Goal: Information Seeking & Learning: Find specific fact

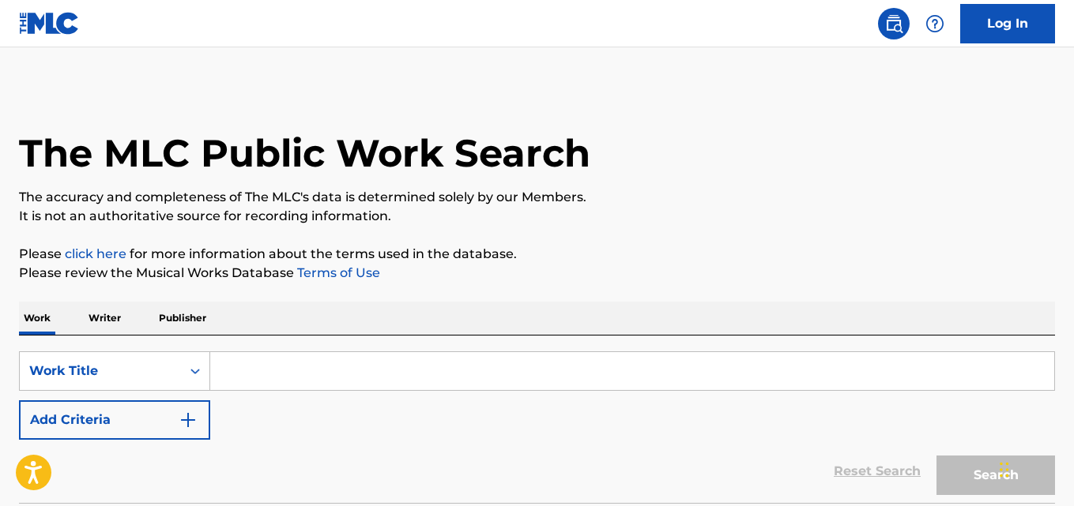
click at [318, 382] on input "Search Form" at bounding box center [632, 371] width 844 height 38
paste input "Take Me With U"
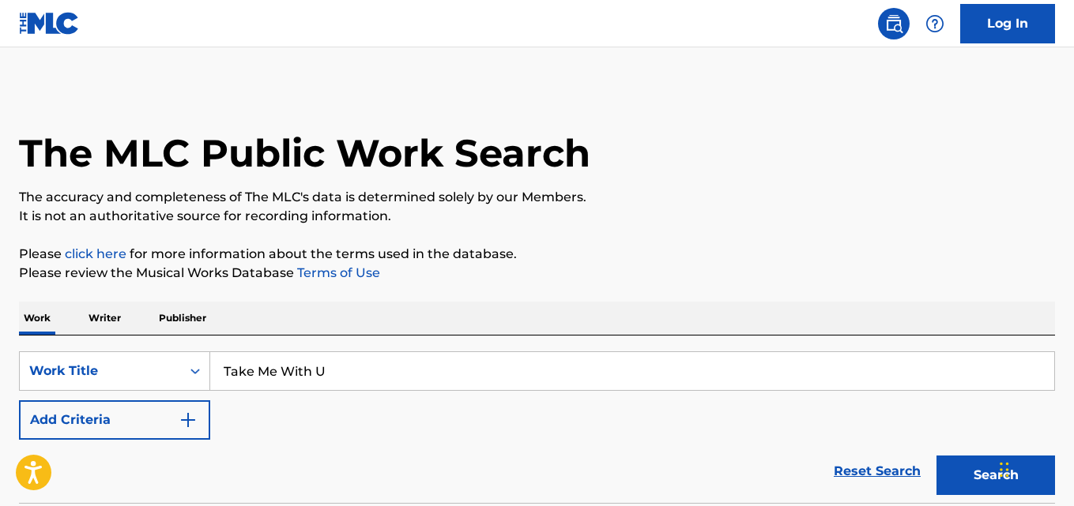
type input "Take Me With U"
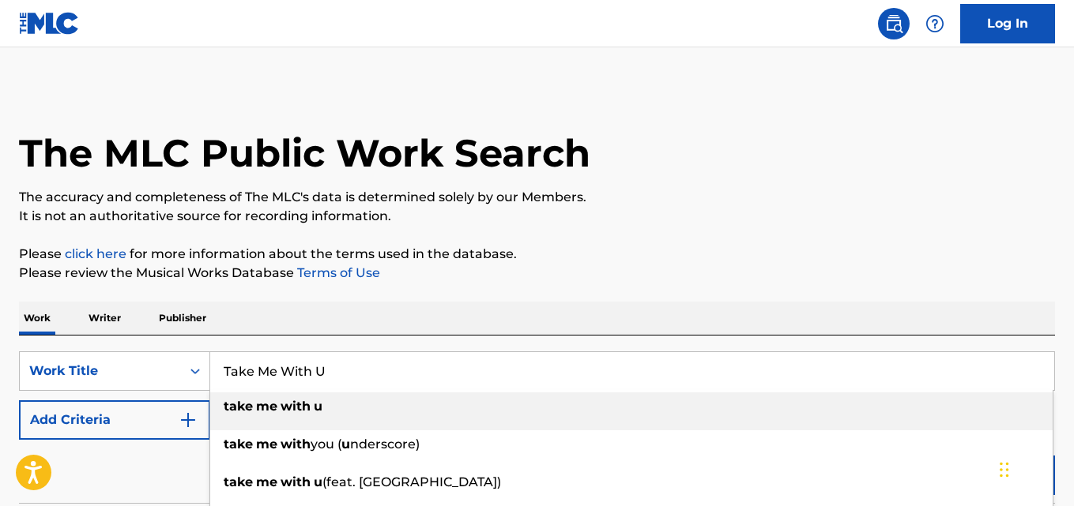
click at [326, 290] on div "The MLC Public Work Search The accuracy and completeness of The MLC's data is d…" at bounding box center [537, 320] width 1074 height 466
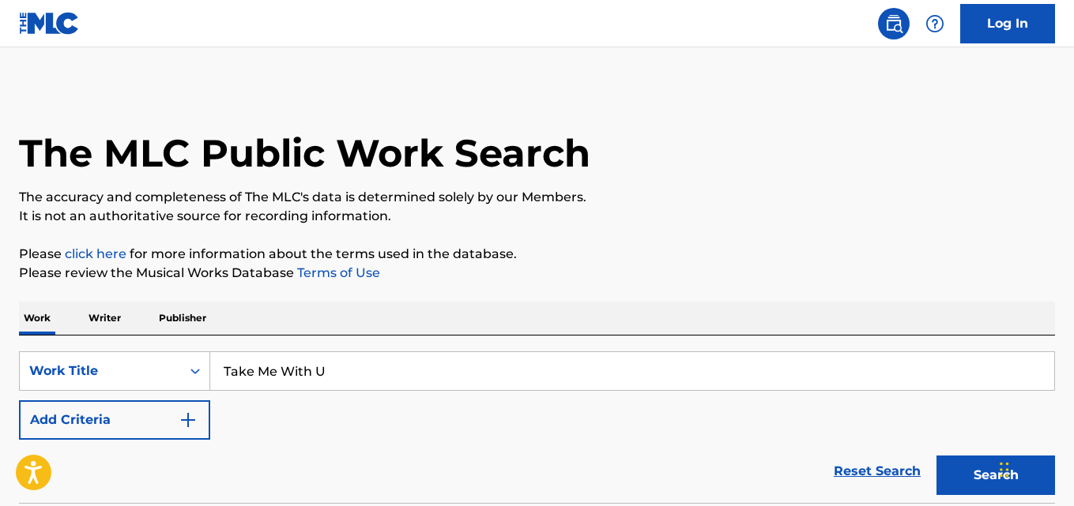
click at [137, 430] on button "Add Criteria" at bounding box center [114, 421] width 191 height 40
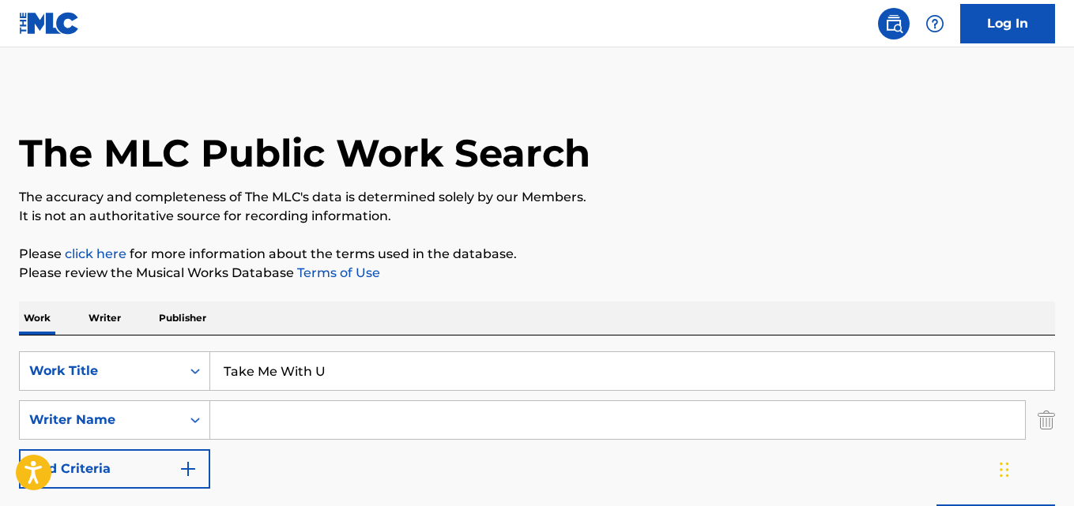
click at [386, 397] on div "SearchWithCriteria1c6d0fdf-b920-4293-8918-6e0fc5c0aeb5 Work Title Take Me With …" at bounding box center [537, 420] width 1036 height 137
click at [357, 419] on input "Search Form" at bounding box center [617, 420] width 815 height 38
paste input "Prince"
type input "Prince"
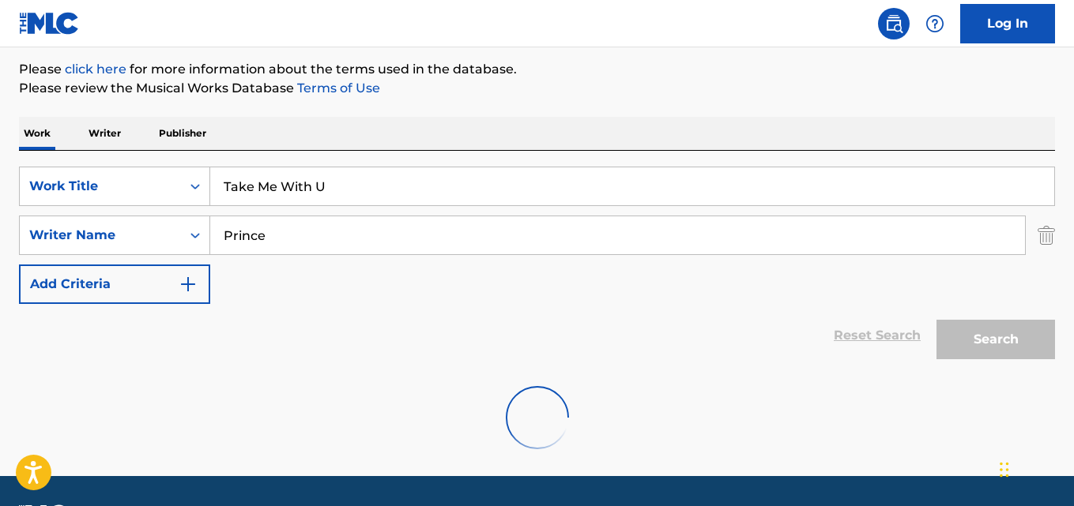
scroll to position [231, 0]
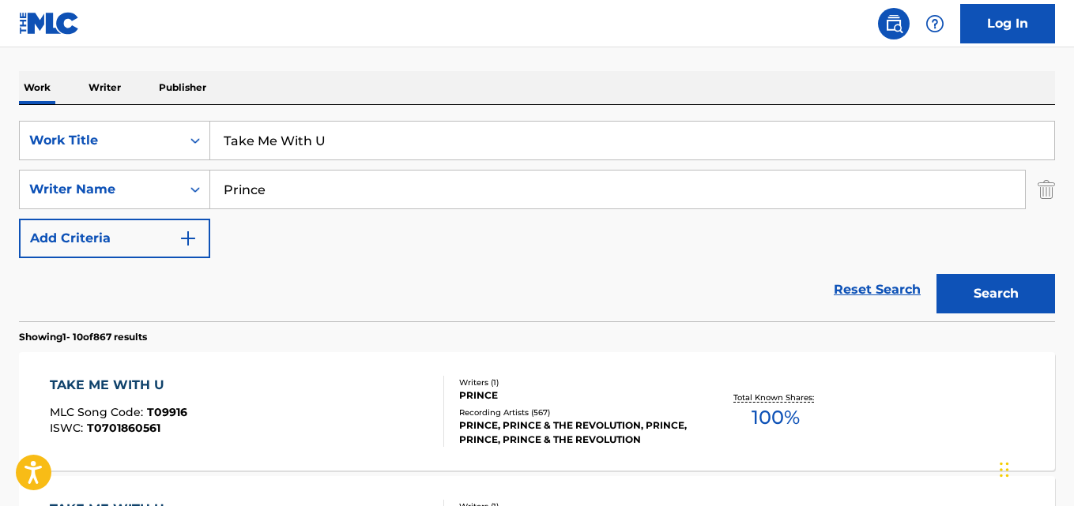
click at [125, 400] on div "TAKE ME WITH U MLC Song Code : T09916 ISWC : T0701860561" at bounding box center [118, 411] width 137 height 71
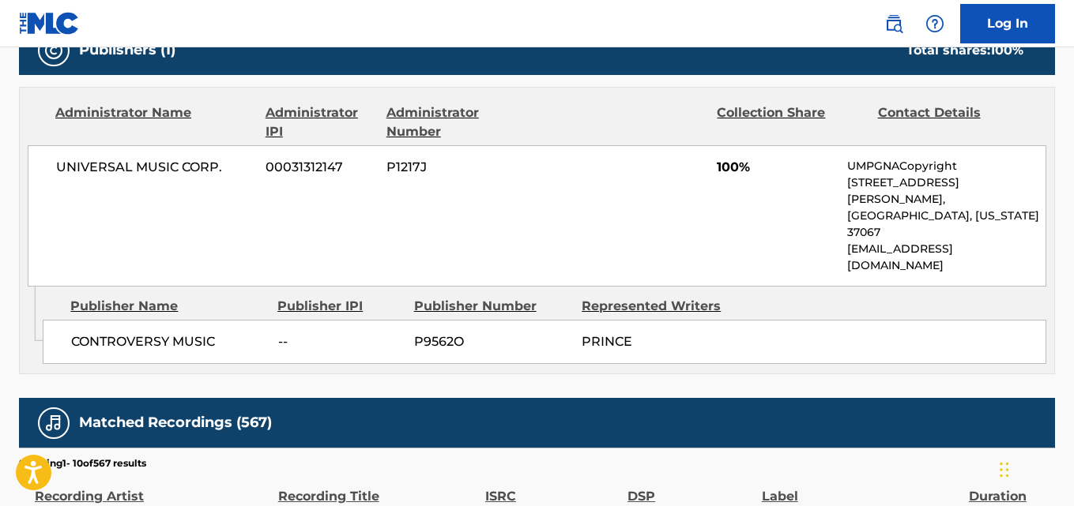
scroll to position [658, 0]
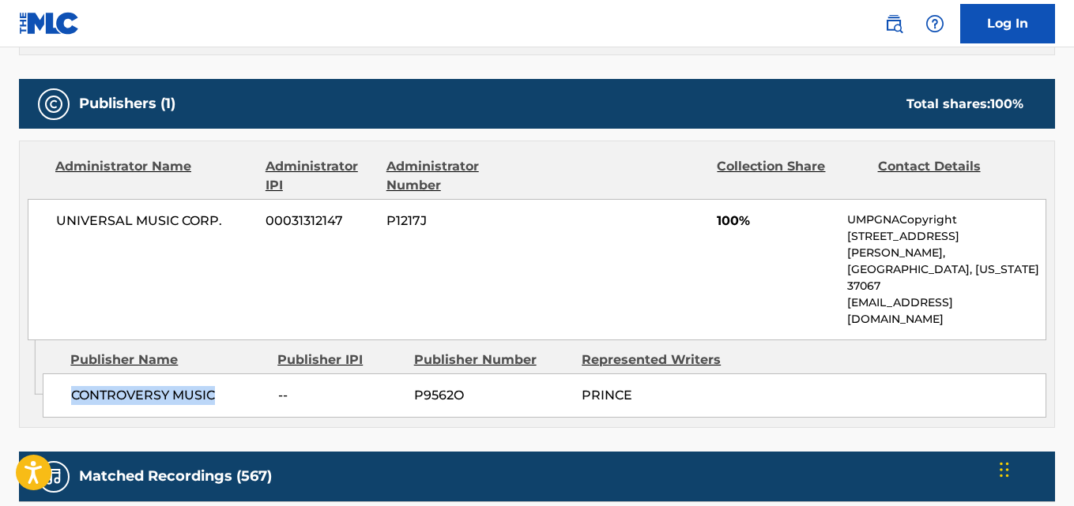
drag, startPoint x: 74, startPoint y: 351, endPoint x: 223, endPoint y: 346, distance: 148.6
click at [223, 386] on span "CONTROVERSY MUSIC" at bounding box center [168, 395] width 195 height 19
copy span "CONTROVERSY MUSIC"
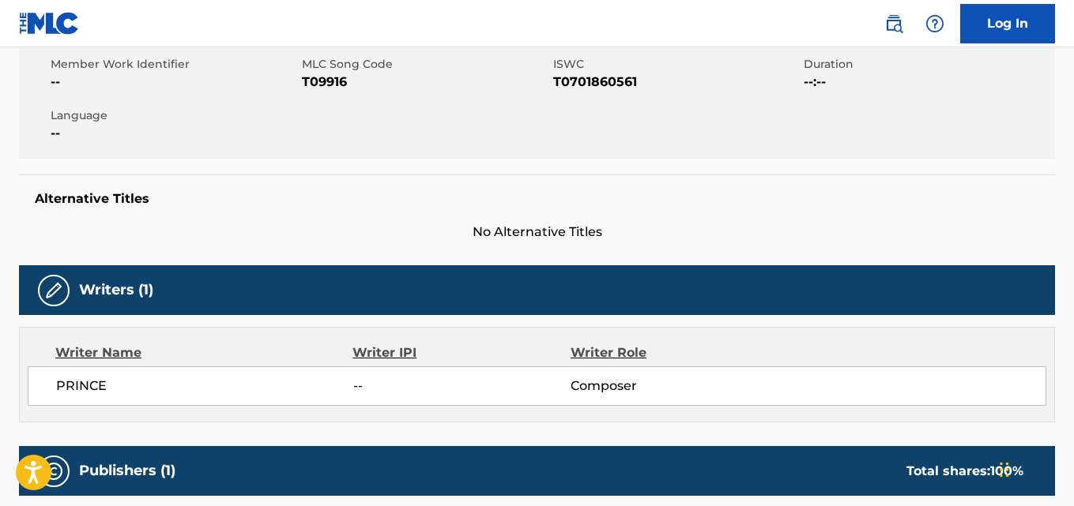
scroll to position [0, 0]
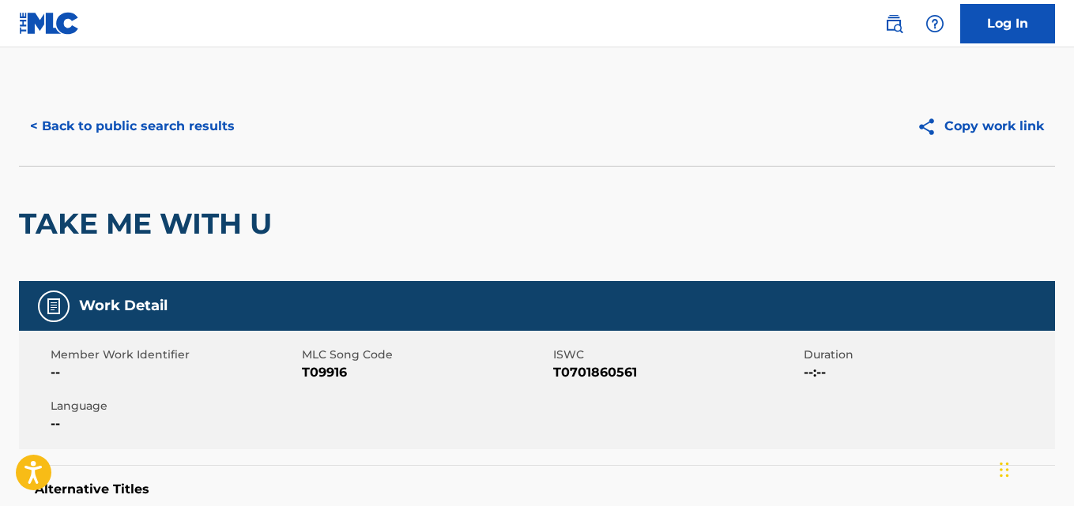
click at [189, 136] on button "< Back to public search results" at bounding box center [132, 127] width 227 height 40
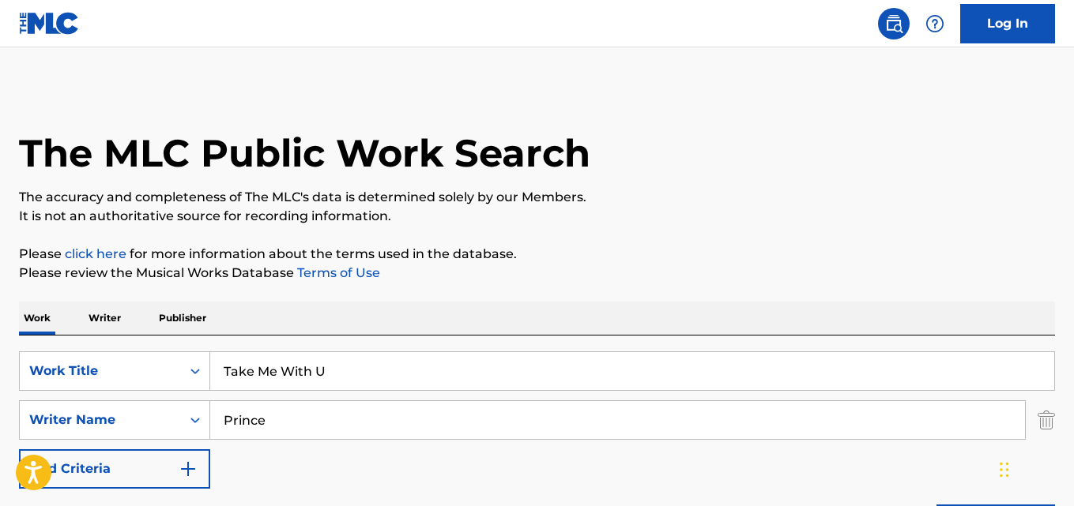
scroll to position [231, 0]
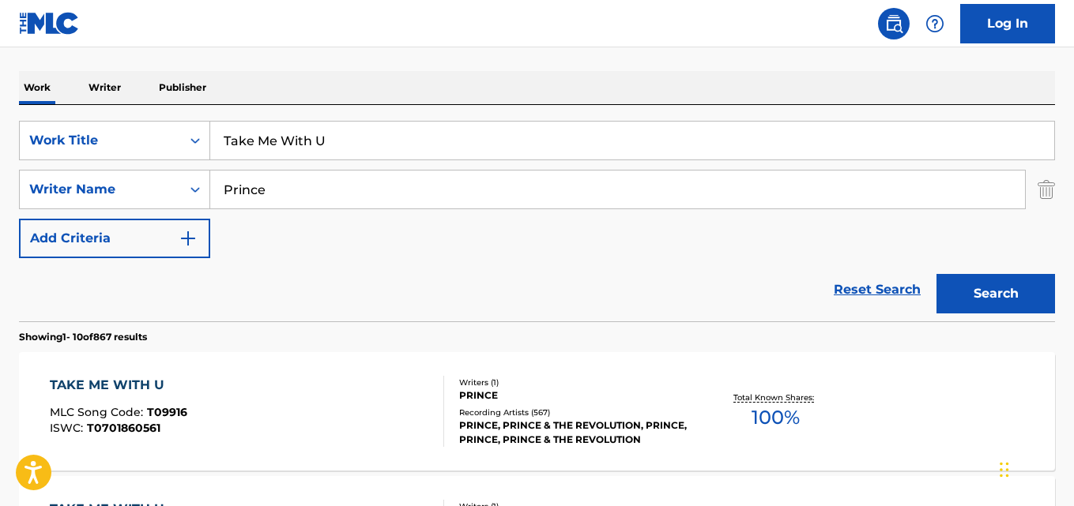
drag, startPoint x: 386, startPoint y: 143, endPoint x: 63, endPoint y: 161, distance: 322.9
click at [63, 161] on div "SearchWithCriteria1c6d0fdf-b920-4293-8918-6e0fc5c0aeb5 Work Title Take Me With …" at bounding box center [537, 189] width 1036 height 137
paste input "When You Were Mine"
type input "When You Were Mine"
click at [949, 284] on button "Search" at bounding box center [995, 294] width 119 height 40
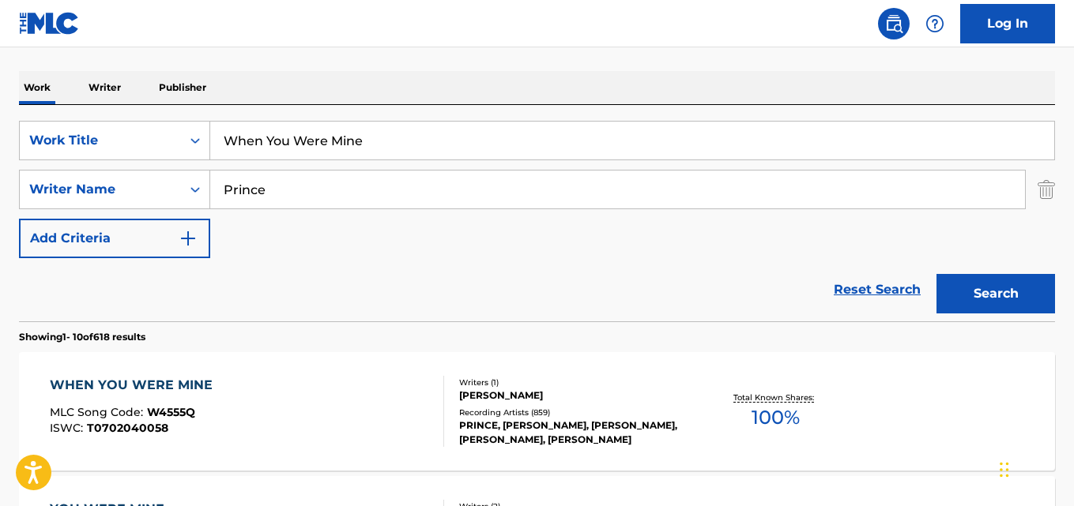
click at [192, 383] on div "WHEN YOU WERE MINE" at bounding box center [135, 385] width 171 height 19
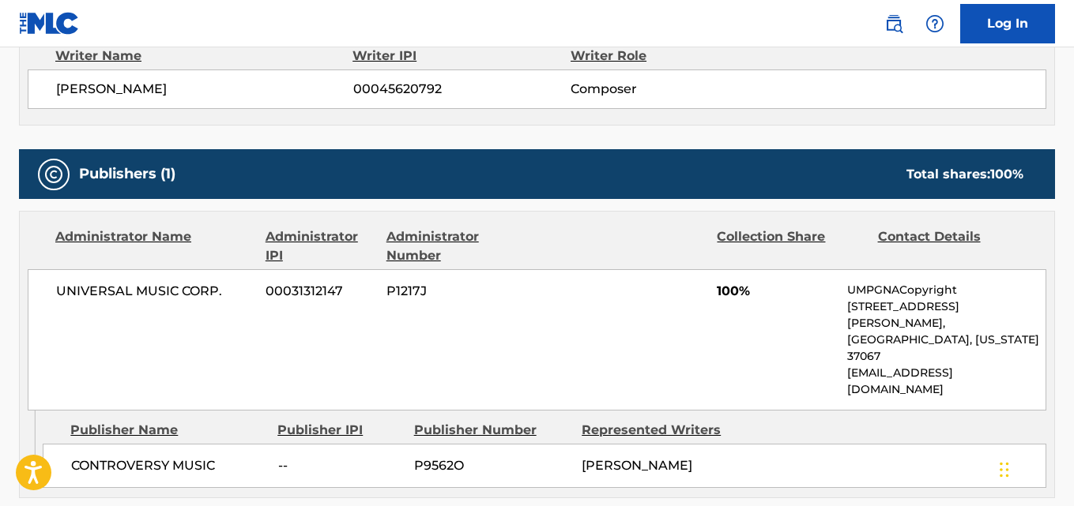
scroll to position [658, 0]
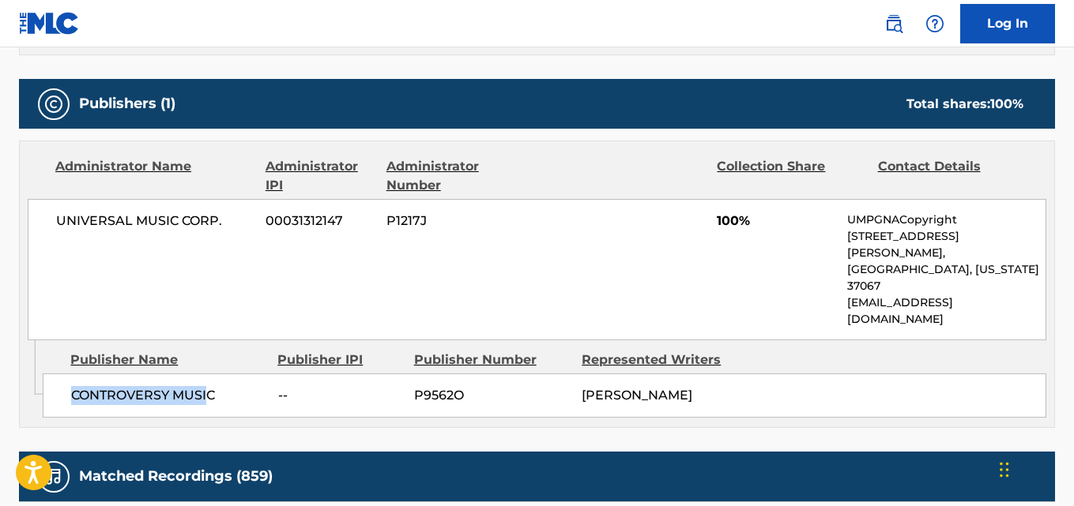
drag, startPoint x: 73, startPoint y: 334, endPoint x: 237, endPoint y: 359, distance: 165.5
click at [209, 386] on span "CONTROVERSY MUSIC" at bounding box center [168, 395] width 195 height 19
click at [165, 374] on div "CONTROVERSY MUSIC -- P9562O [PERSON_NAME]" at bounding box center [544, 396] width 1003 height 44
drag, startPoint x: 75, startPoint y: 344, endPoint x: 224, endPoint y: 351, distance: 149.5
click at [224, 374] on div "CONTROVERSY MUSIC -- P9562O [PERSON_NAME]" at bounding box center [544, 396] width 1003 height 44
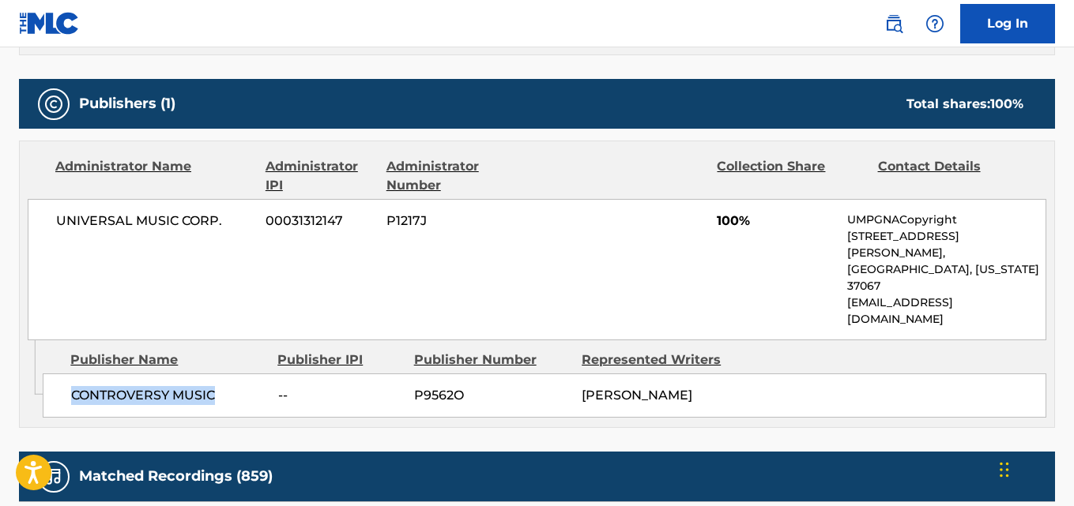
copy span "CONTROVERSY MUSIC"
click at [734, 226] on span "100%" at bounding box center [776, 221] width 119 height 19
copy span "100"
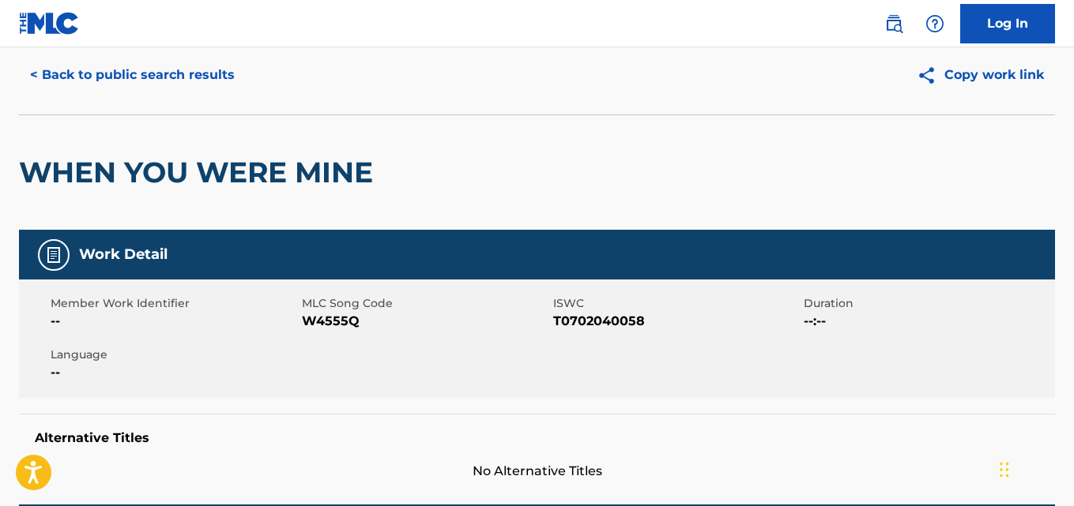
scroll to position [0, 0]
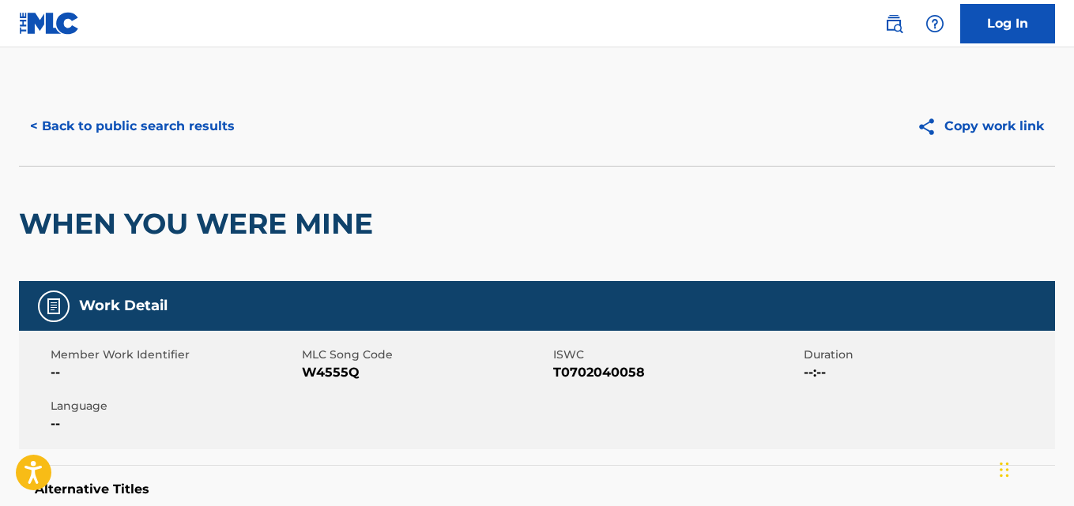
click at [132, 105] on div "< Back to public search results Copy work link" at bounding box center [537, 126] width 1036 height 79
click at [134, 113] on button "< Back to public search results" at bounding box center [132, 127] width 227 height 40
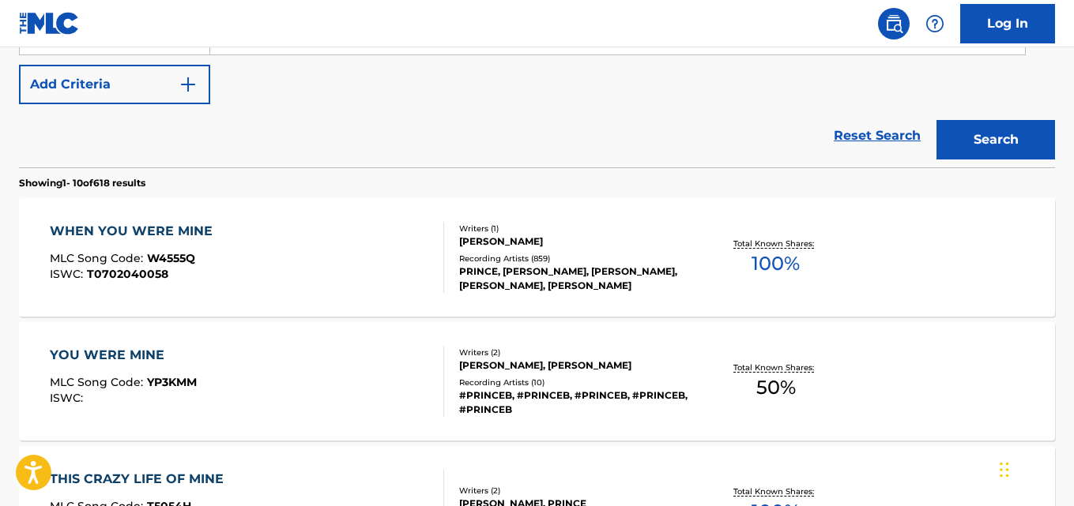
scroll to position [494, 0]
